Goal: Find specific page/section: Find specific page/section

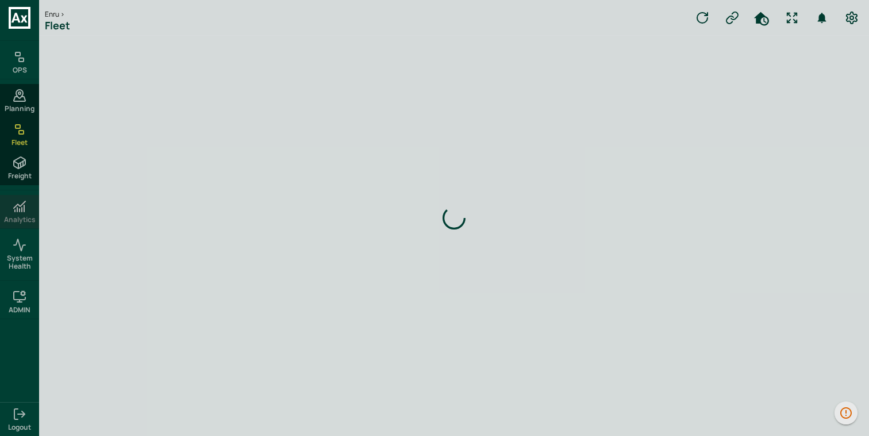
click at [29, 208] on div "Analytics" at bounding box center [19, 211] width 39 height 33
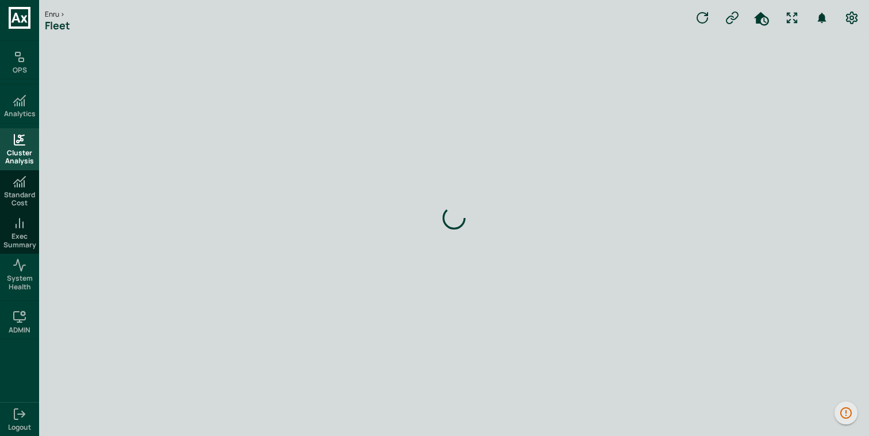
click at [26, 141] on div "Cluster Analysis" at bounding box center [19, 149] width 39 height 42
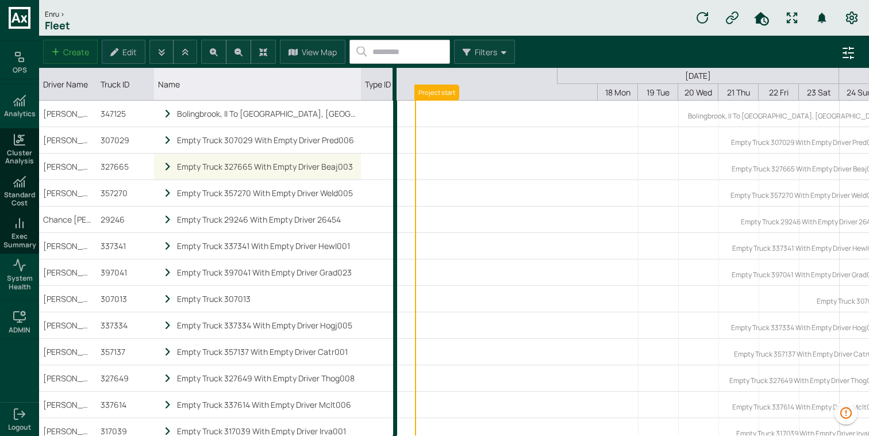
scroll to position [0, 214]
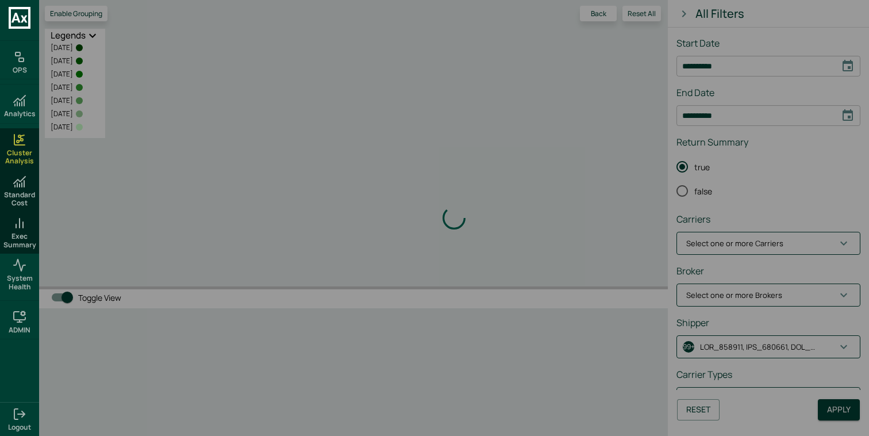
click at [806, 344] on div "Loading indicator" at bounding box center [454, 218] width 830 height 436
click at [783, 210] on div "Loading indicator" at bounding box center [454, 218] width 830 height 436
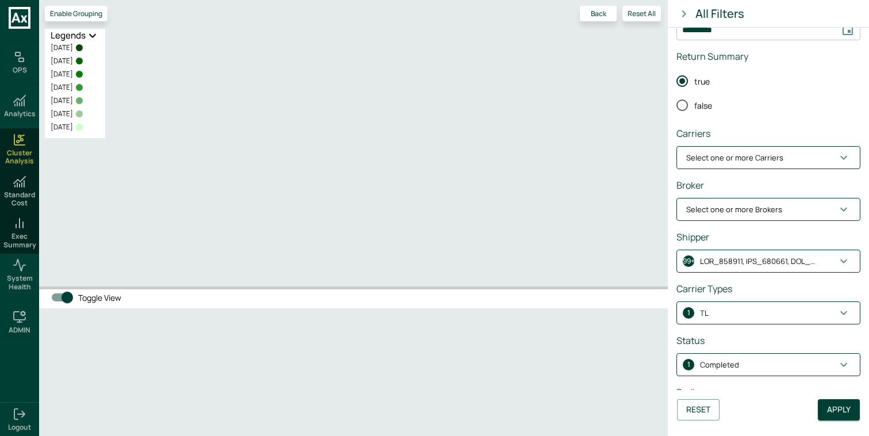
scroll to position [121, 0]
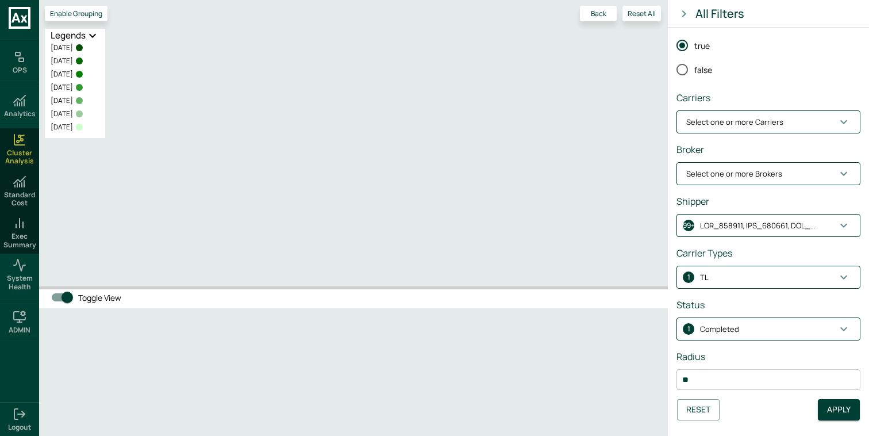
click at [786, 174] on span "Select one or more Brokers" at bounding box center [761, 173] width 151 height 11
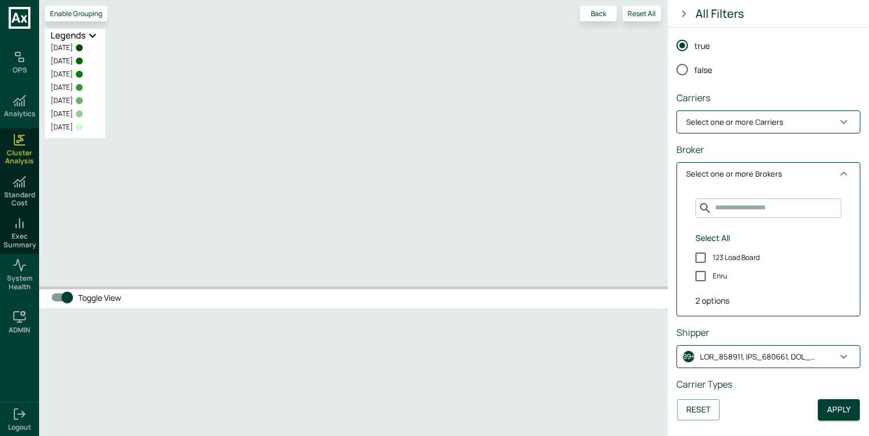
click at [770, 168] on p "Select one or more Brokers" at bounding box center [734, 173] width 96 height 11
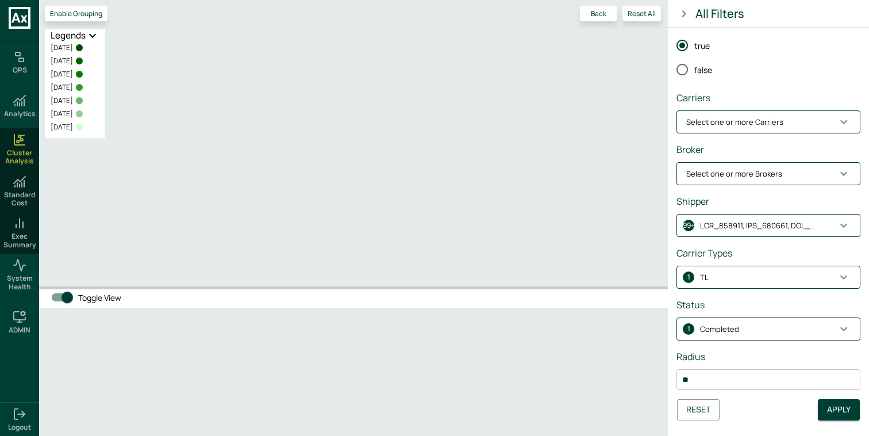
click at [769, 127] on p "Select one or more Carriers" at bounding box center [734, 122] width 97 height 11
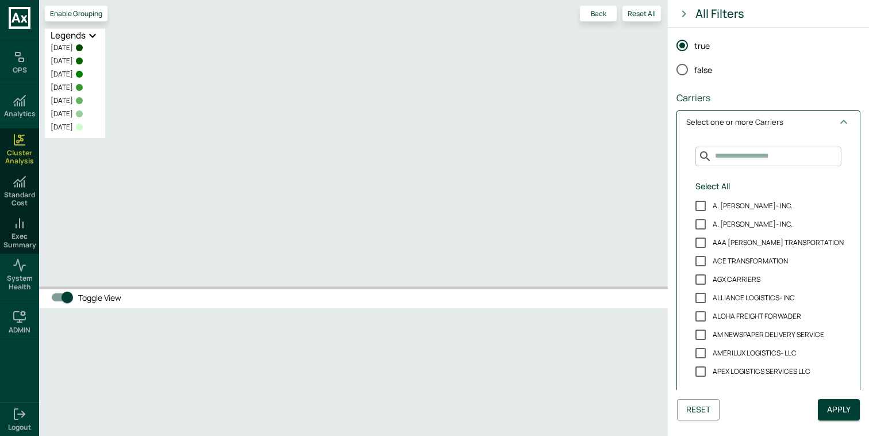
click at [769, 127] on p "Select one or more Carriers" at bounding box center [734, 122] width 97 height 11
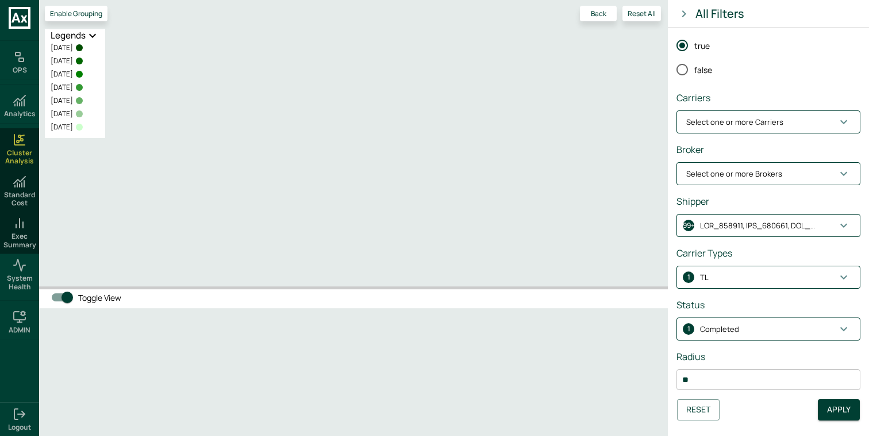
click at [771, 171] on p "Select one or more Brokers" at bounding box center [734, 173] width 96 height 11
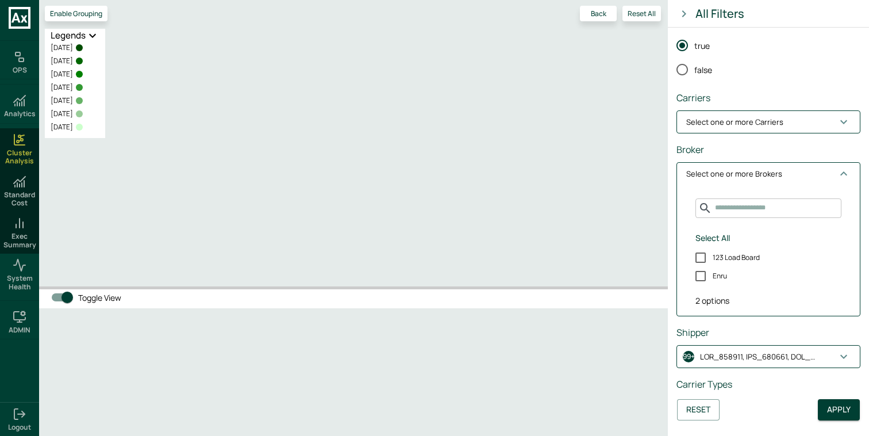
click at [720, 302] on div "2 options" at bounding box center [768, 295] width 164 height 21
click at [768, 174] on p "Select one or more Brokers" at bounding box center [734, 173] width 96 height 11
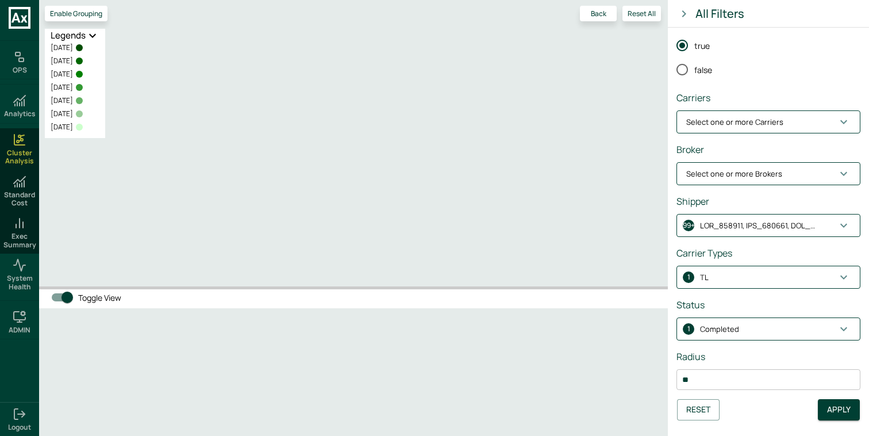
click at [762, 227] on p "button" at bounding box center [757, 225] width 115 height 11
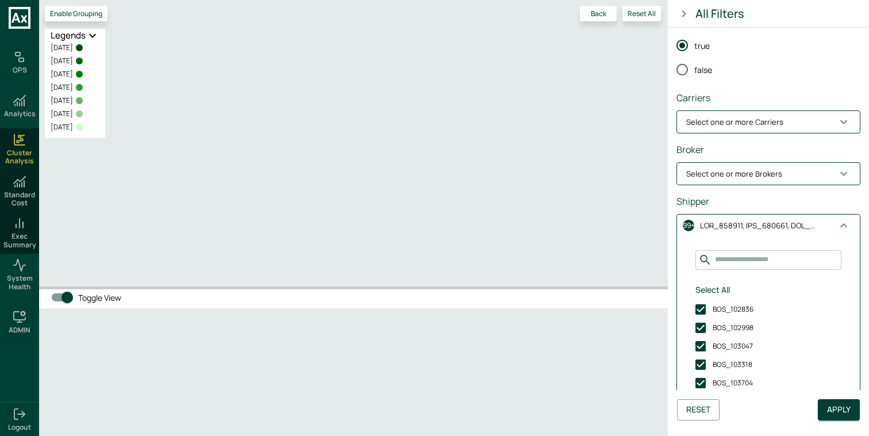
click at [752, 272] on div "​ Select All BOS_102836 BOS_102998 BOS_103047 BOS_103318 BOS_103704 BOS_103869 …" at bounding box center [768, 377] width 164 height 255
click at [715, 286] on button "Select All" at bounding box center [713, 289] width 44 height 21
click at [772, 233] on button "99+" at bounding box center [768, 225] width 183 height 22
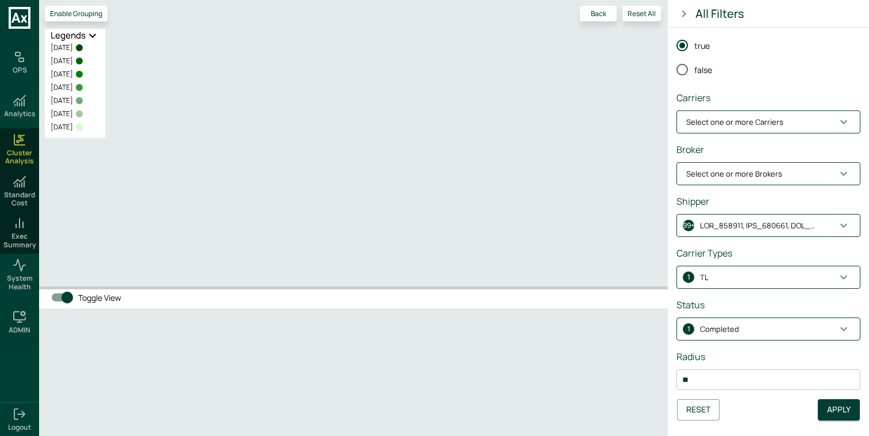
click at [774, 225] on p "button" at bounding box center [757, 225] width 115 height 11
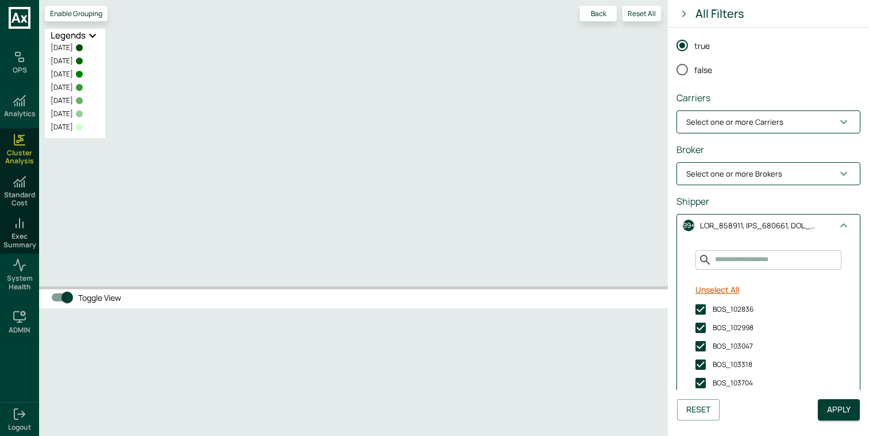
click at [717, 291] on button "Unselect All" at bounding box center [717, 289] width 53 height 21
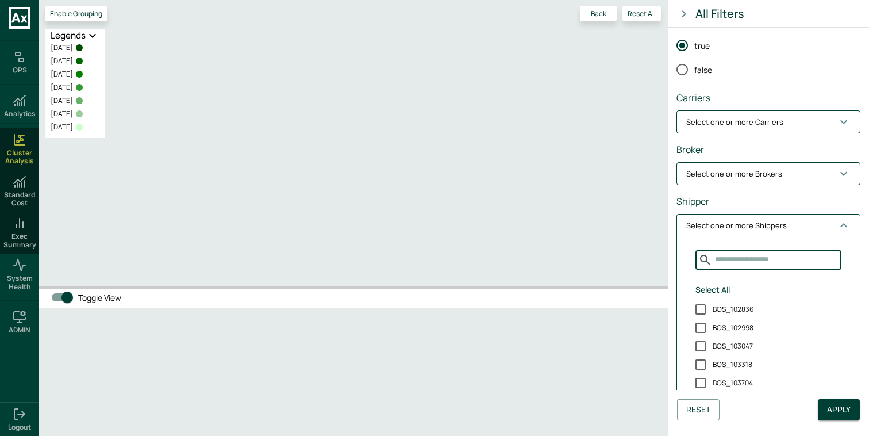
click at [741, 263] on input "Search for Shippers" at bounding box center [776, 259] width 129 height 19
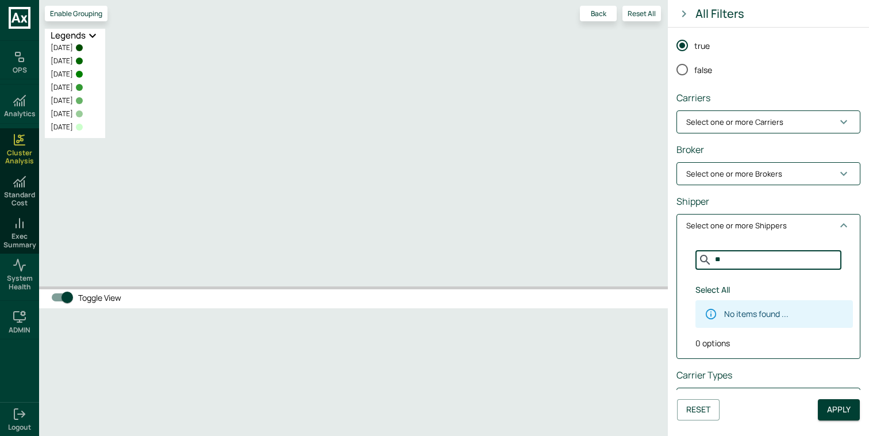
type input "*"
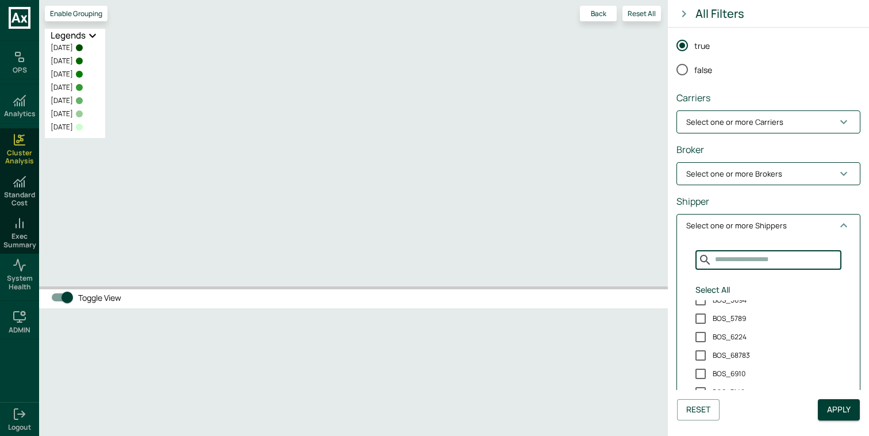
scroll to position [3255, 0]
click at [801, 221] on span "Select one or more Shippers" at bounding box center [761, 225] width 151 height 11
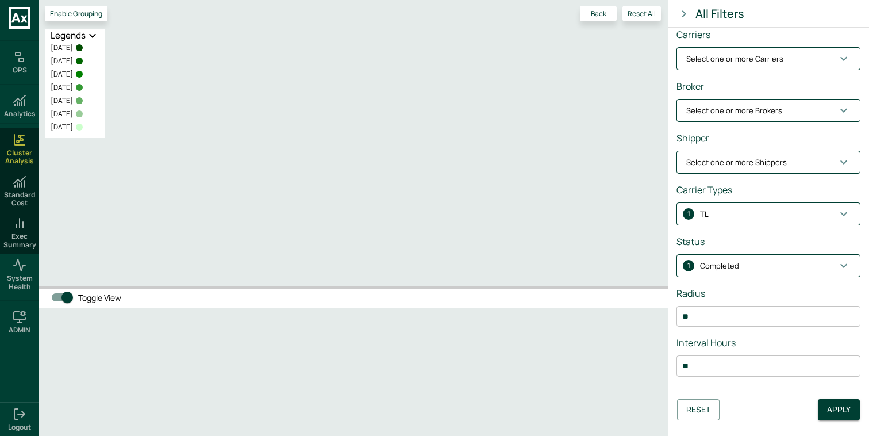
scroll to position [189, 0]
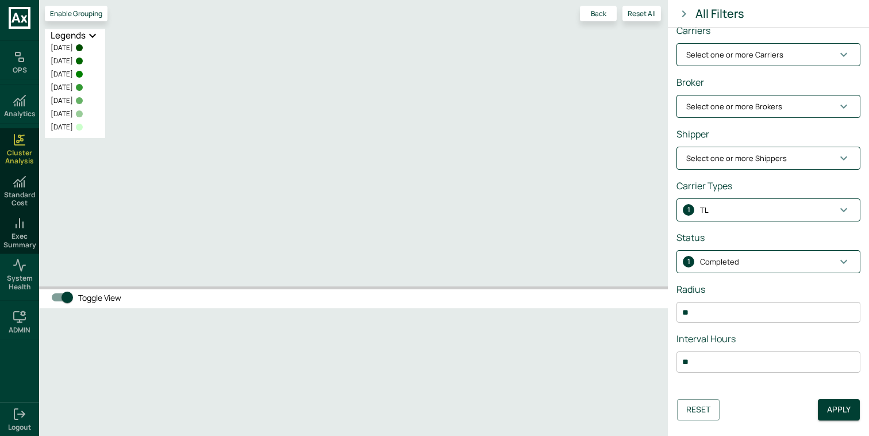
click at [801, 153] on span "Select one or more Shippers" at bounding box center [761, 158] width 151 height 11
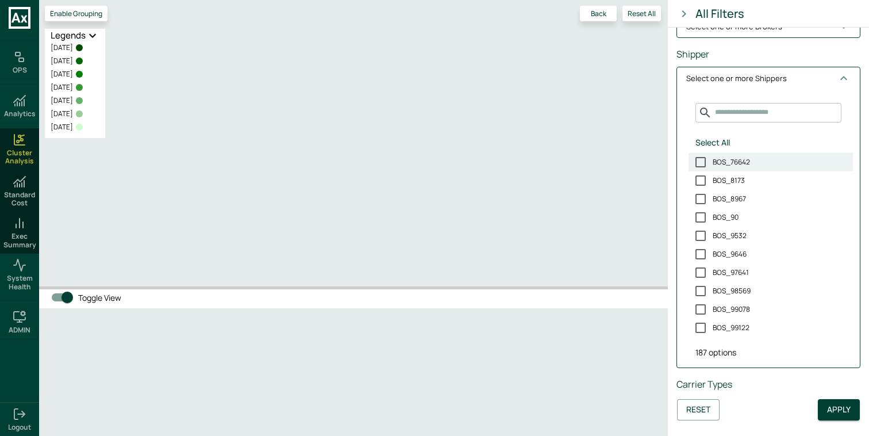
scroll to position [0, 0]
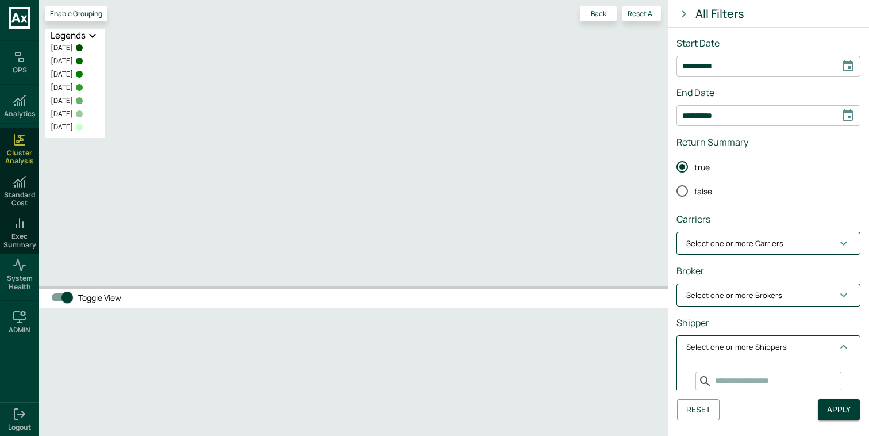
click at [784, 347] on span "Select one or more Shippers" at bounding box center [761, 346] width 151 height 11
click at [791, 257] on div "**********" at bounding box center [768, 303] width 184 height 534
click at [794, 249] on button "Select one or more Carriers" at bounding box center [768, 243] width 183 height 22
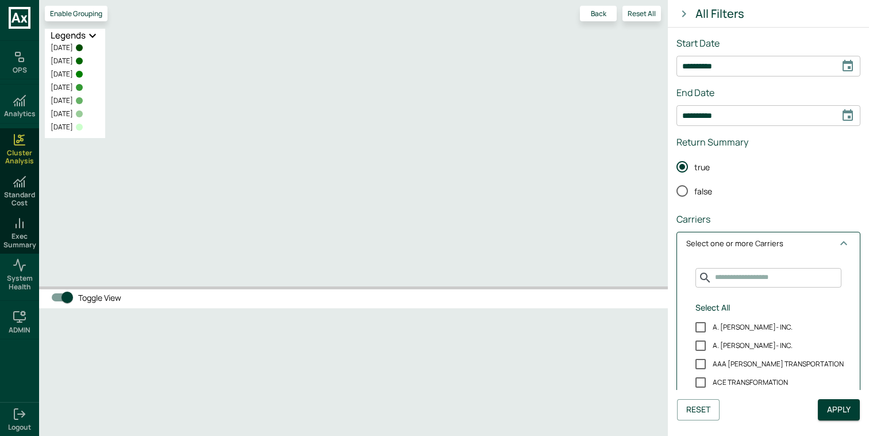
click at [794, 249] on button "Select one or more Carriers" at bounding box center [768, 243] width 183 height 22
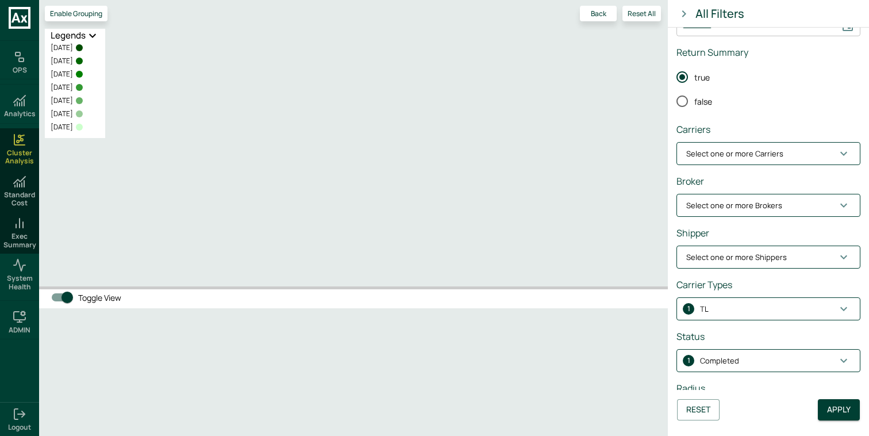
scroll to position [91, 0]
click at [783, 149] on span "Select one or more Carriers" at bounding box center [761, 152] width 151 height 11
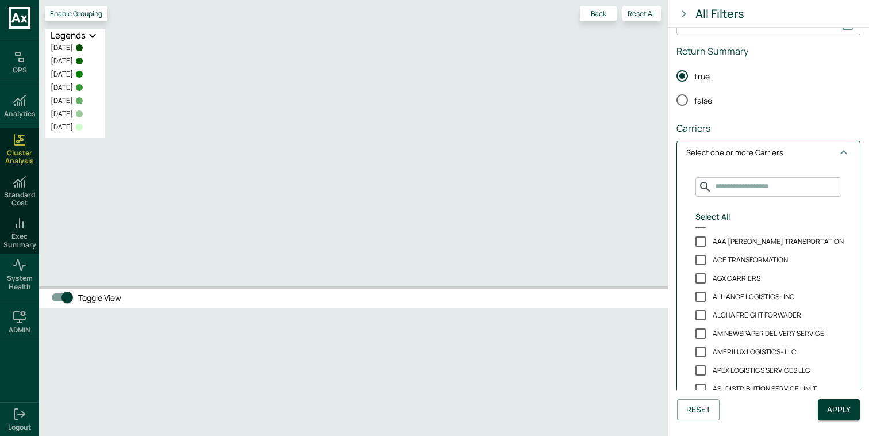
scroll to position [29, 0]
click at [791, 137] on div "**********" at bounding box center [768, 351] width 184 height 812
click at [797, 153] on span "Select one or more Carriers" at bounding box center [761, 152] width 151 height 11
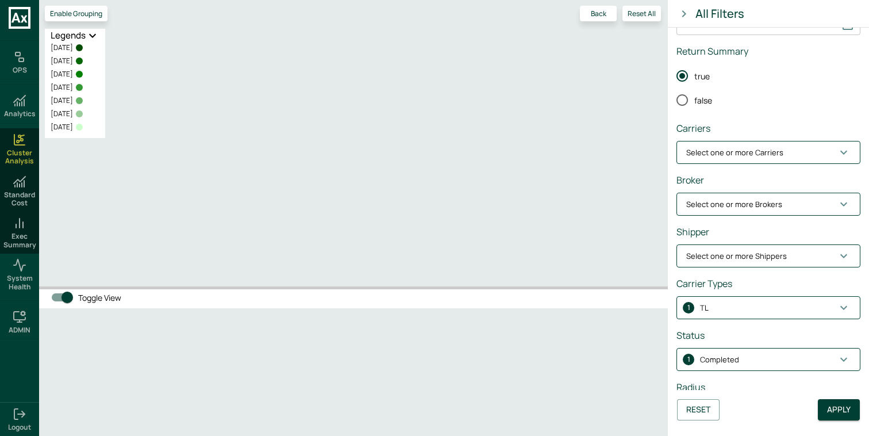
click at [789, 195] on button "Select one or more Brokers" at bounding box center [768, 204] width 183 height 22
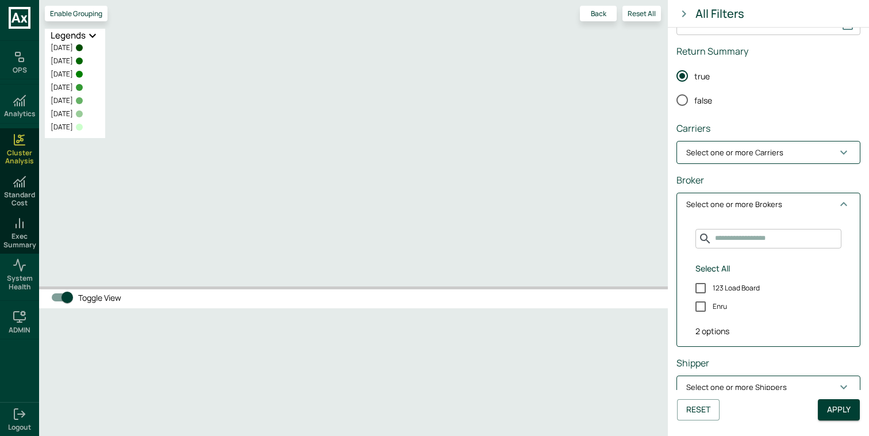
click at [789, 195] on button "Select one or more Brokers" at bounding box center [768, 204] width 183 height 22
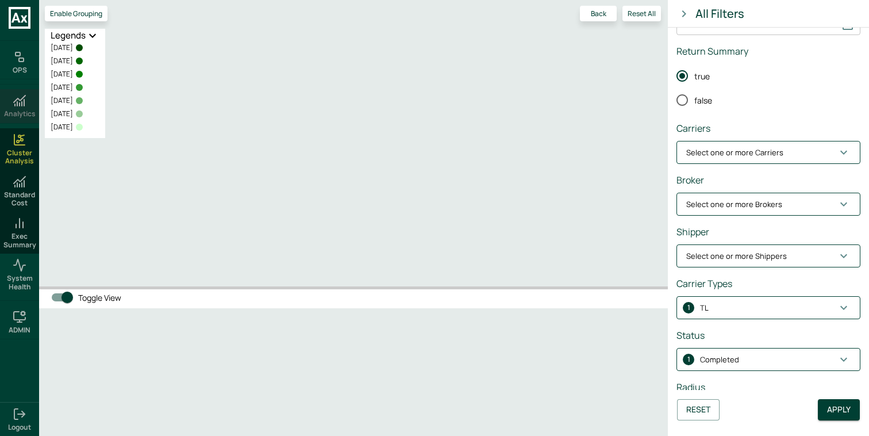
click at [18, 112] on h6 "Analytics" at bounding box center [20, 114] width 32 height 8
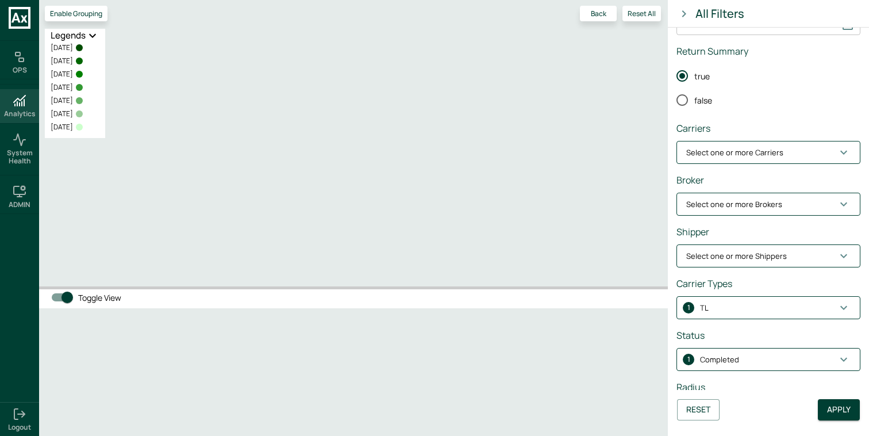
click at [19, 107] on icon at bounding box center [20, 101] width 14 height 14
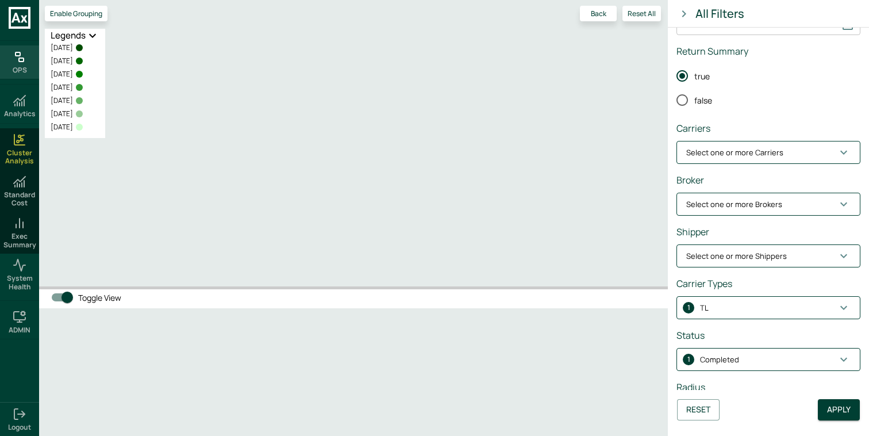
click at [21, 61] on rect at bounding box center [21, 59] width 5 height 3
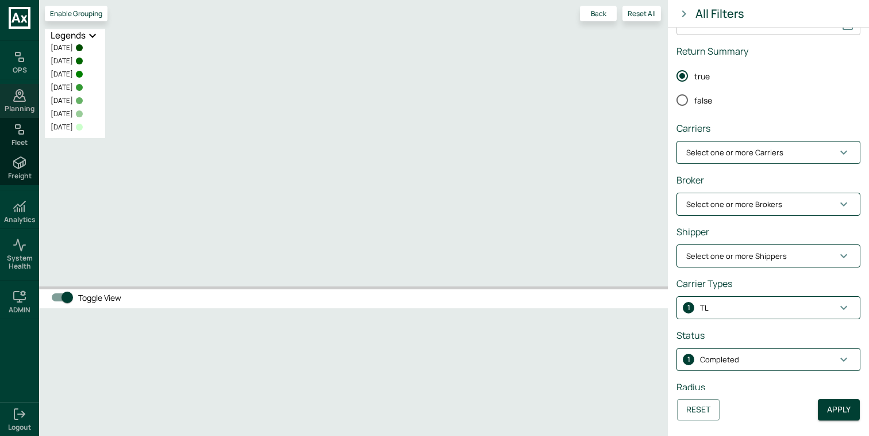
click at [34, 100] on div "Planning" at bounding box center [19, 100] width 39 height 33
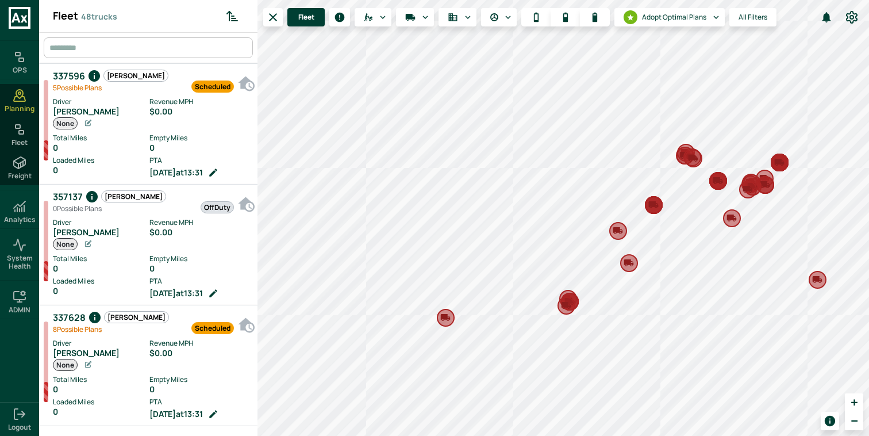
scroll to position [5, 5]
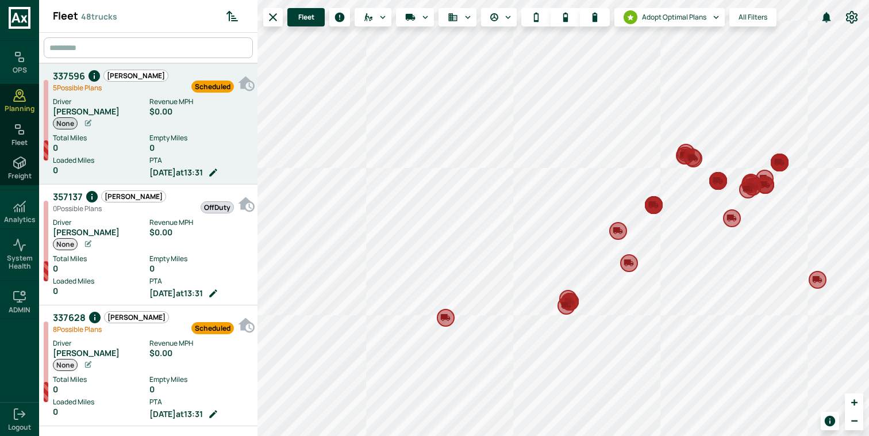
click at [155, 146] on div "0" at bounding box center [200, 147] width 102 height 9
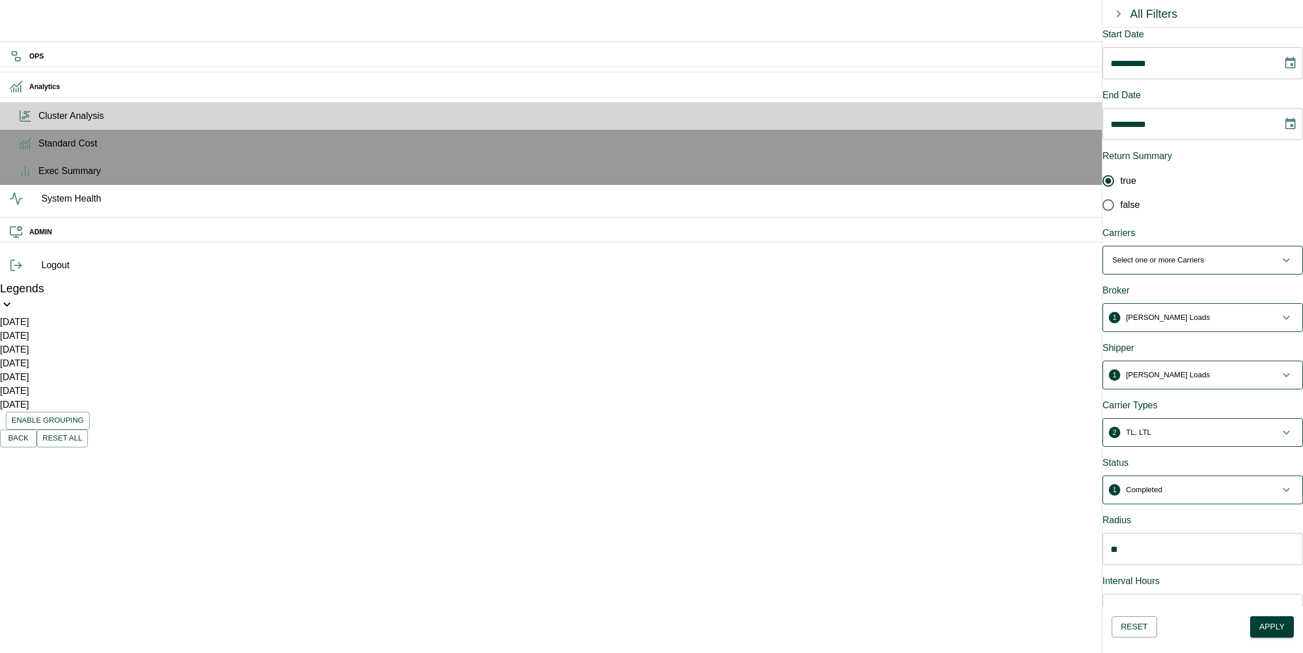
click at [1210, 484] on span "1 Completed" at bounding box center [1196, 489] width 167 height 11
click at [1210, 489] on span "1 Completed" at bounding box center [1196, 494] width 167 height 11
drag, startPoint x: 721, startPoint y: 105, endPoint x: 756, endPoint y: 106, distance: 34.5
click at [756, 514] on p "ID: OT_54952-THU-false" at bounding box center [816, 521] width 296 height 14
copy p "OT_54952"
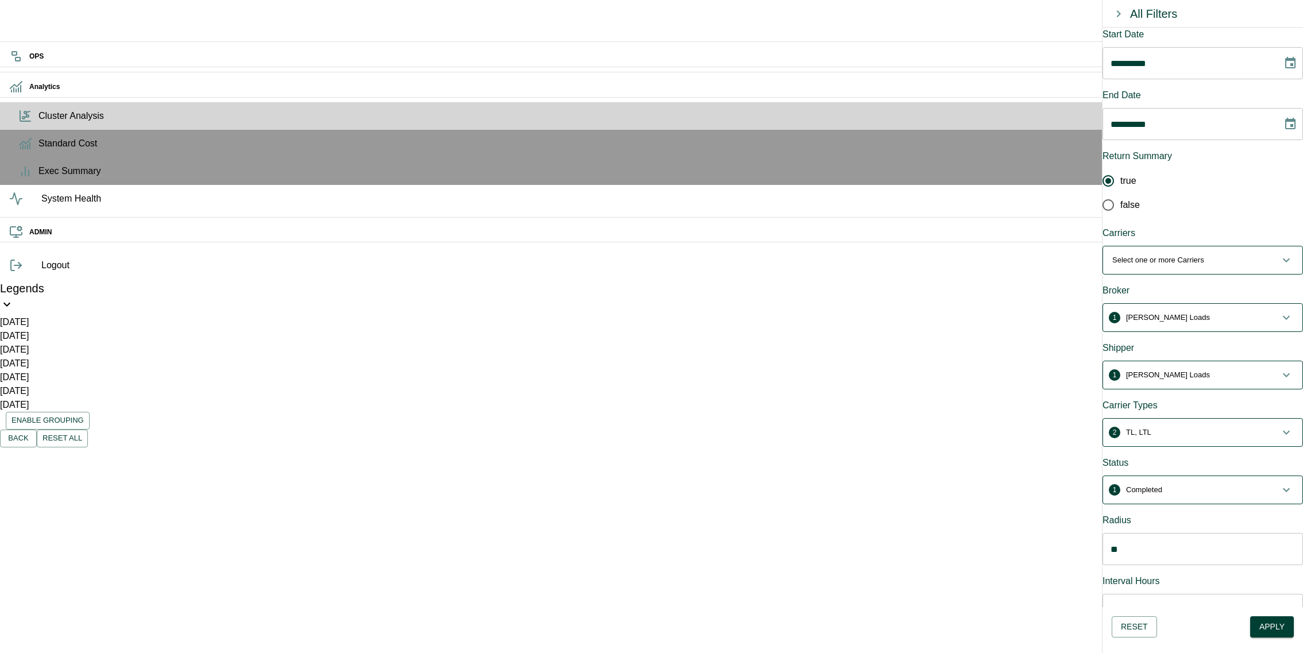
click at [1216, 484] on span "1 Completed" at bounding box center [1196, 489] width 167 height 11
click at [1216, 489] on span "1 Completed" at bounding box center [1196, 494] width 167 height 11
